Goal: Contribute content

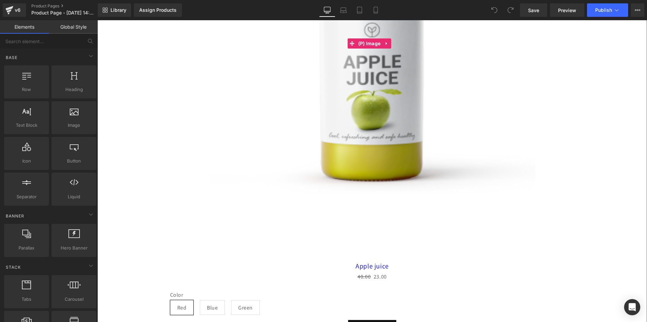
scroll to position [325, 0]
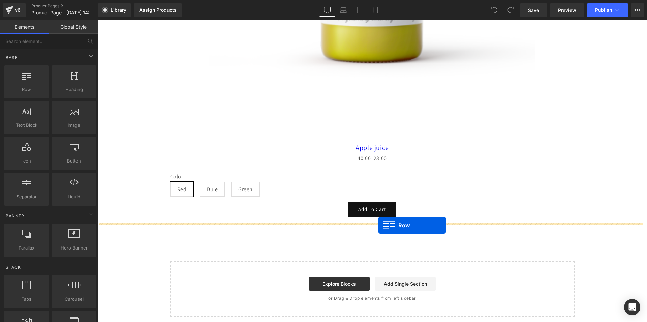
drag, startPoint x: 131, startPoint y: 111, endPoint x: 379, endPoint y: 225, distance: 272.7
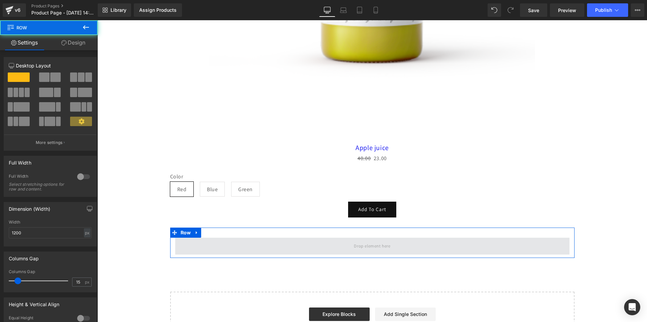
click at [271, 239] on span at bounding box center [372, 246] width 394 height 17
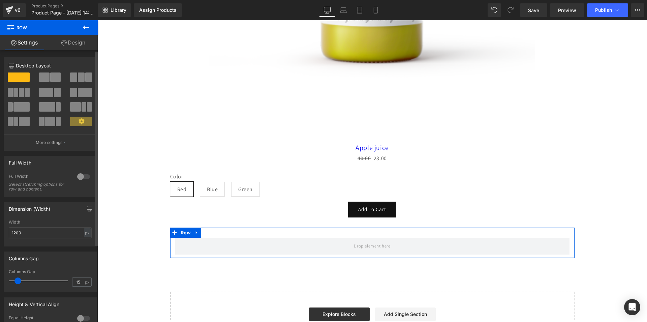
click at [85, 78] on span at bounding box center [88, 76] width 7 height 9
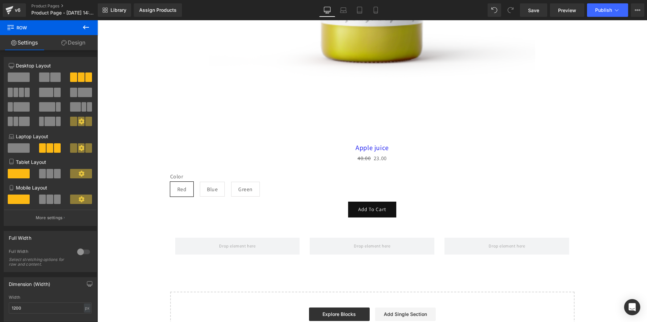
click at [87, 30] on icon at bounding box center [86, 27] width 8 height 8
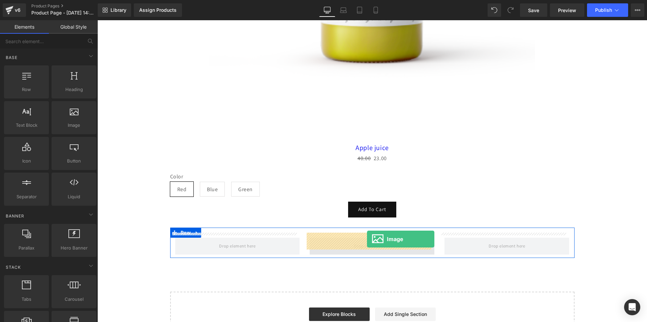
drag, startPoint x: 170, startPoint y: 142, endPoint x: 367, endPoint y: 239, distance: 219.9
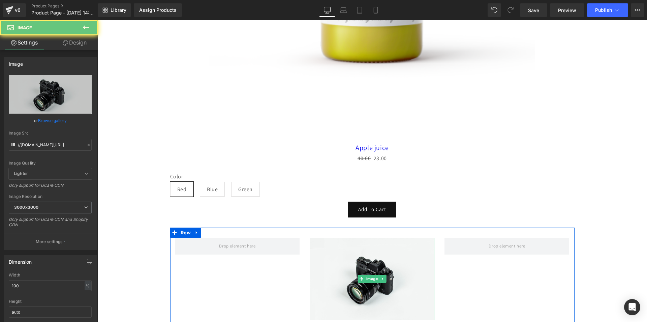
click at [367, 241] on img at bounding box center [372, 279] width 125 height 83
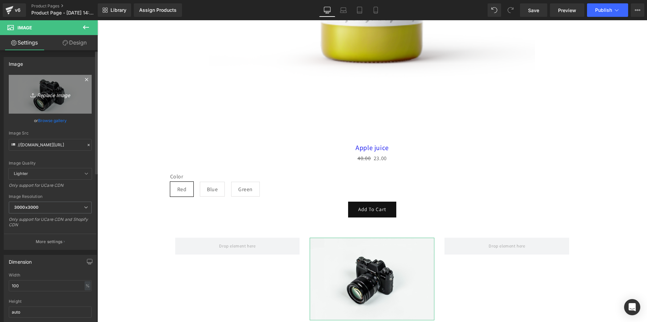
click at [56, 97] on icon "Replace Image" at bounding box center [50, 94] width 54 height 8
type input "C:\fakepath\sport-hub.png"
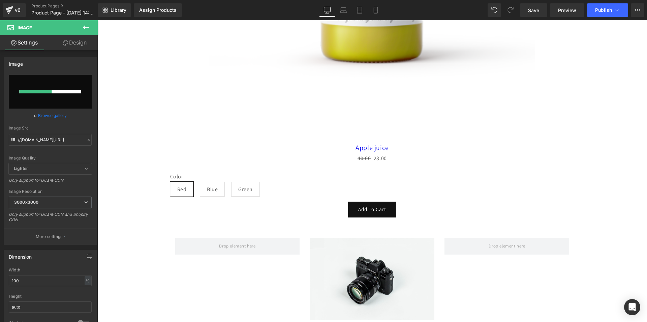
type input "[URL][DOMAIN_NAME]"
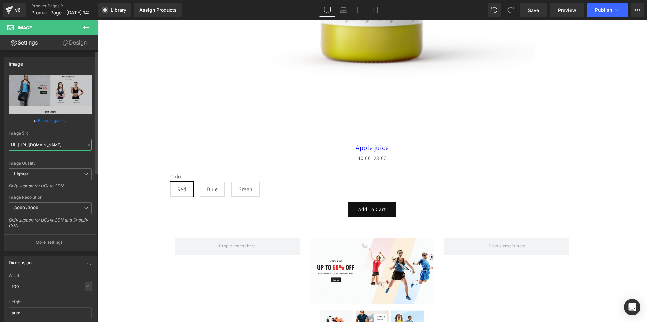
click at [52, 144] on input "[URL][DOMAIN_NAME]" at bounding box center [50, 145] width 83 height 12
click at [61, 134] on div "Image Src" at bounding box center [50, 133] width 83 height 5
